Goal: Use online tool/utility: Use online tool/utility

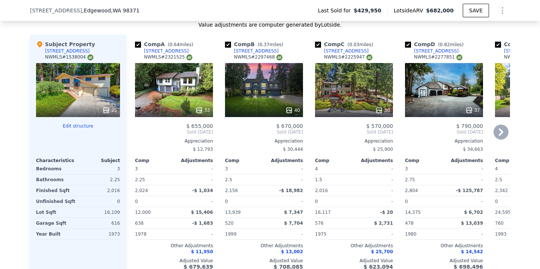
scroll to position [871, 0]
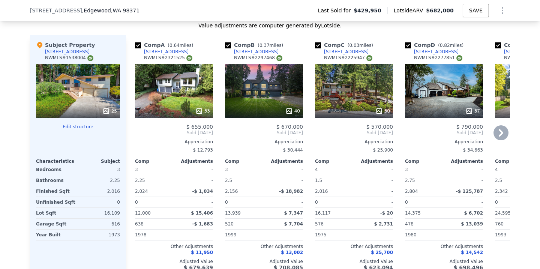
click at [267, 102] on div "40" at bounding box center [264, 91] width 78 height 54
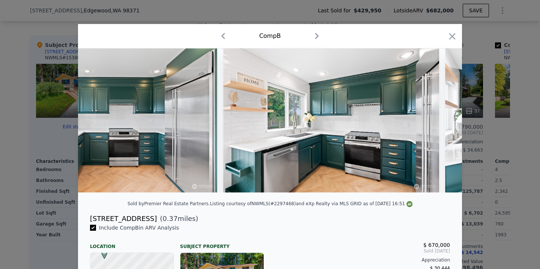
scroll to position [0, 2647]
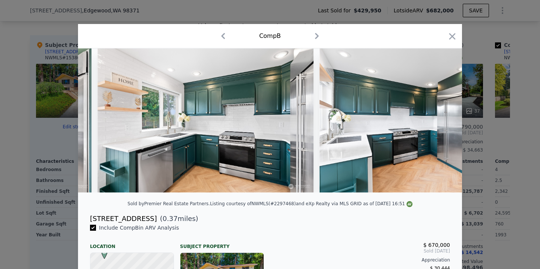
click at [446, 37] on div "Comp B" at bounding box center [270, 36] width 372 height 12
click at [451, 38] on icon "button" at bounding box center [452, 36] width 11 height 11
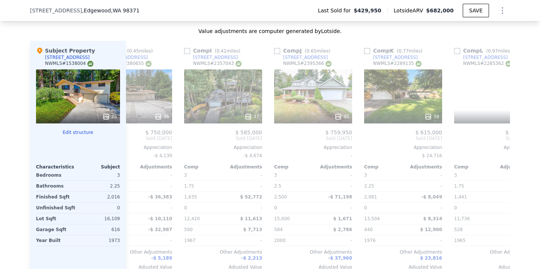
scroll to position [0, 714]
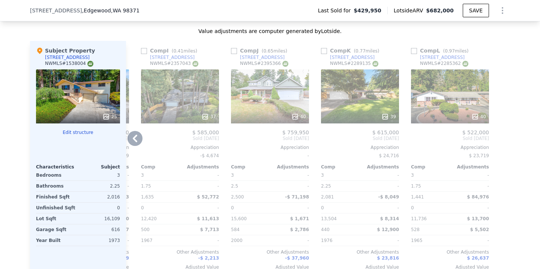
click at [354, 102] on div "39" at bounding box center [360, 96] width 78 height 54
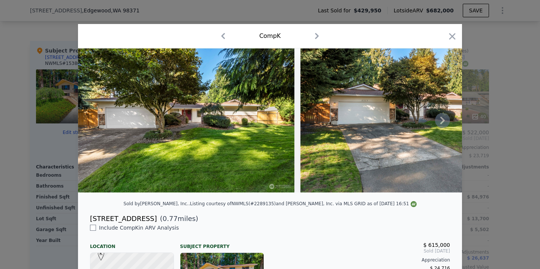
click at [444, 126] on icon at bounding box center [442, 120] width 15 height 15
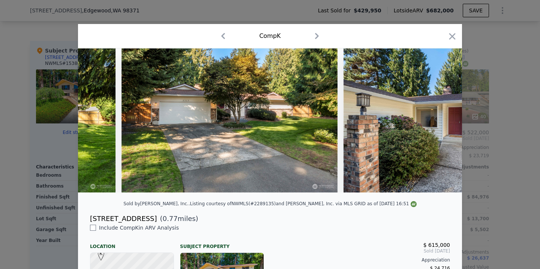
scroll to position [0, 180]
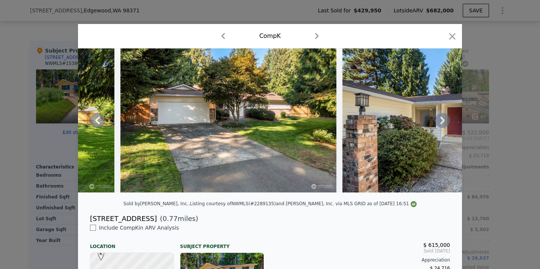
click at [450, 107] on img at bounding box center [451, 120] width 216 height 144
click at [443, 115] on icon at bounding box center [442, 120] width 15 height 15
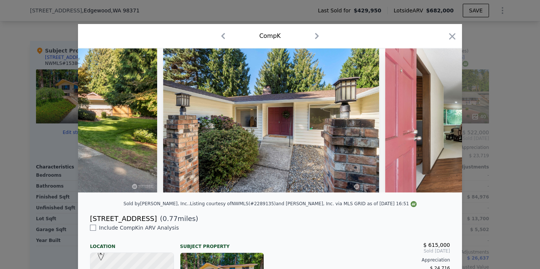
scroll to position [0, 360]
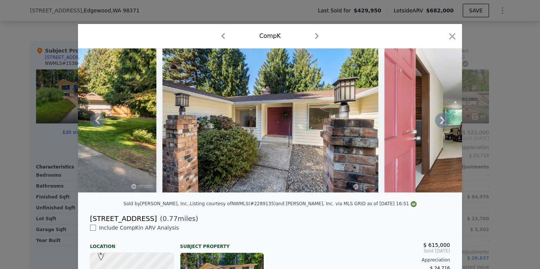
click at [442, 117] on icon at bounding box center [442, 120] width 15 height 15
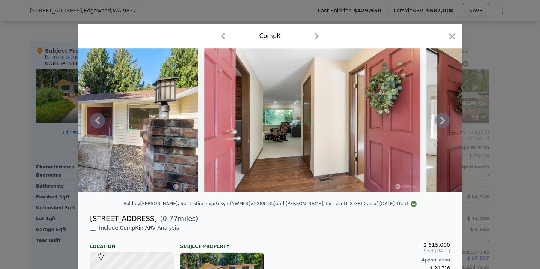
click at [442, 117] on icon at bounding box center [442, 120] width 15 height 15
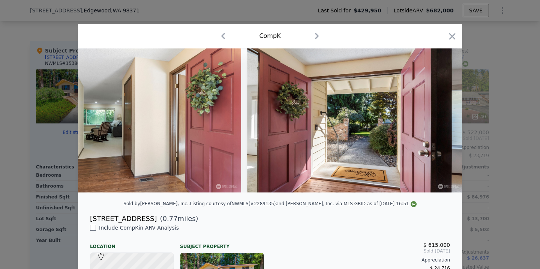
scroll to position [0, 720]
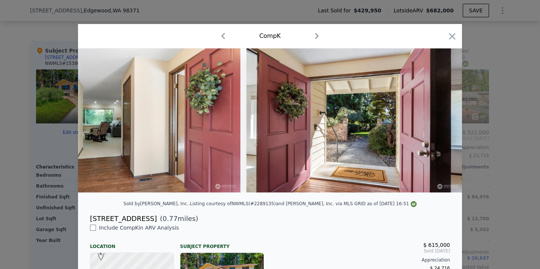
click at [442, 117] on img at bounding box center [354, 120] width 216 height 144
click at [442, 117] on icon at bounding box center [442, 120] width 15 height 15
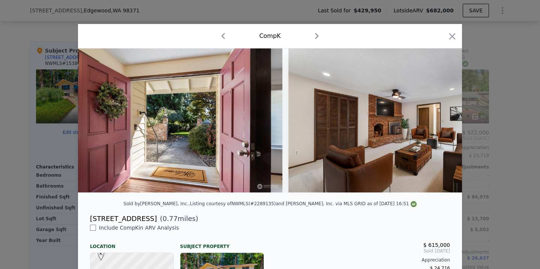
click at [442, 117] on img at bounding box center [397, 120] width 216 height 144
click at [442, 117] on icon at bounding box center [442, 120] width 15 height 15
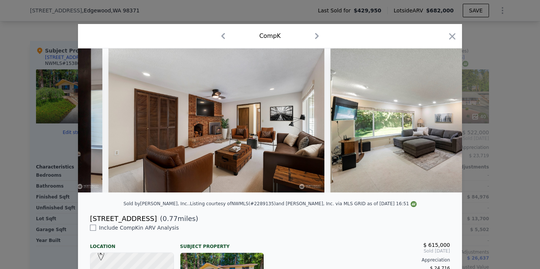
click at [442, 117] on img at bounding box center [439, 120] width 216 height 144
click at [442, 117] on icon at bounding box center [442, 120] width 15 height 15
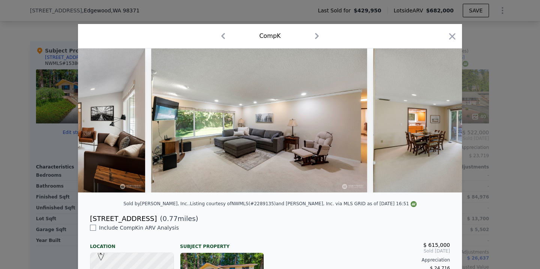
click at [442, 117] on img at bounding box center [481, 120] width 216 height 144
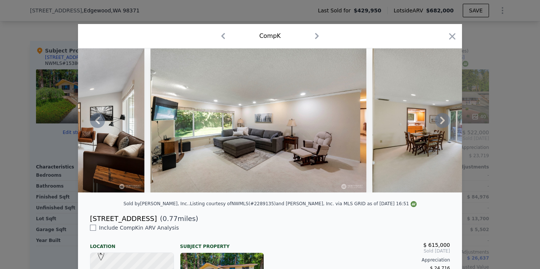
click at [442, 117] on icon at bounding box center [442, 120] width 15 height 15
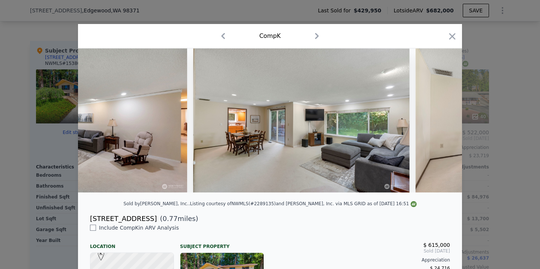
click at [442, 117] on img at bounding box center [524, 120] width 216 height 144
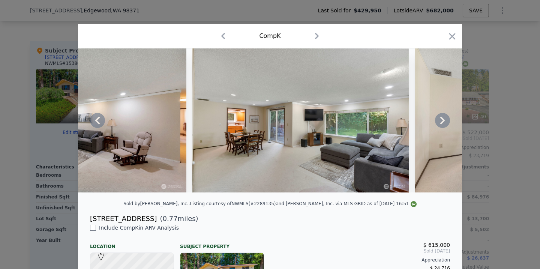
click at [442, 117] on icon at bounding box center [442, 120] width 15 height 15
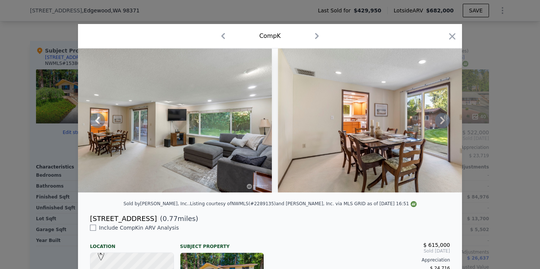
click at [442, 117] on img at bounding box center [386, 120] width 216 height 144
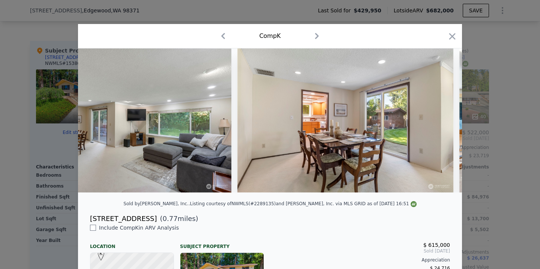
scroll to position [0, 1621]
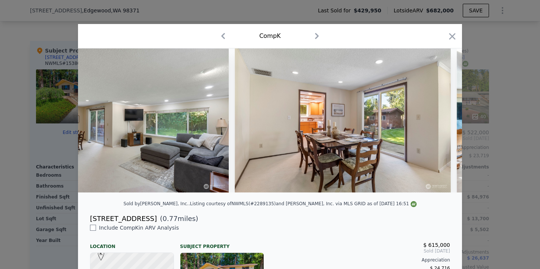
click at [442, 117] on img at bounding box center [343, 120] width 216 height 144
click at [455, 39] on icon "button" at bounding box center [452, 36] width 6 height 6
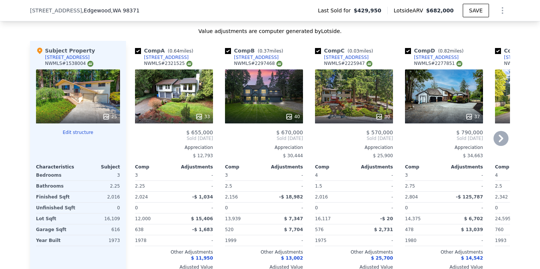
type input "2.5"
type input "2500"
checkbox input "true"
type input "$ 677,000"
type input "$ 169,711"
